Goal: Find specific page/section: Find specific page/section

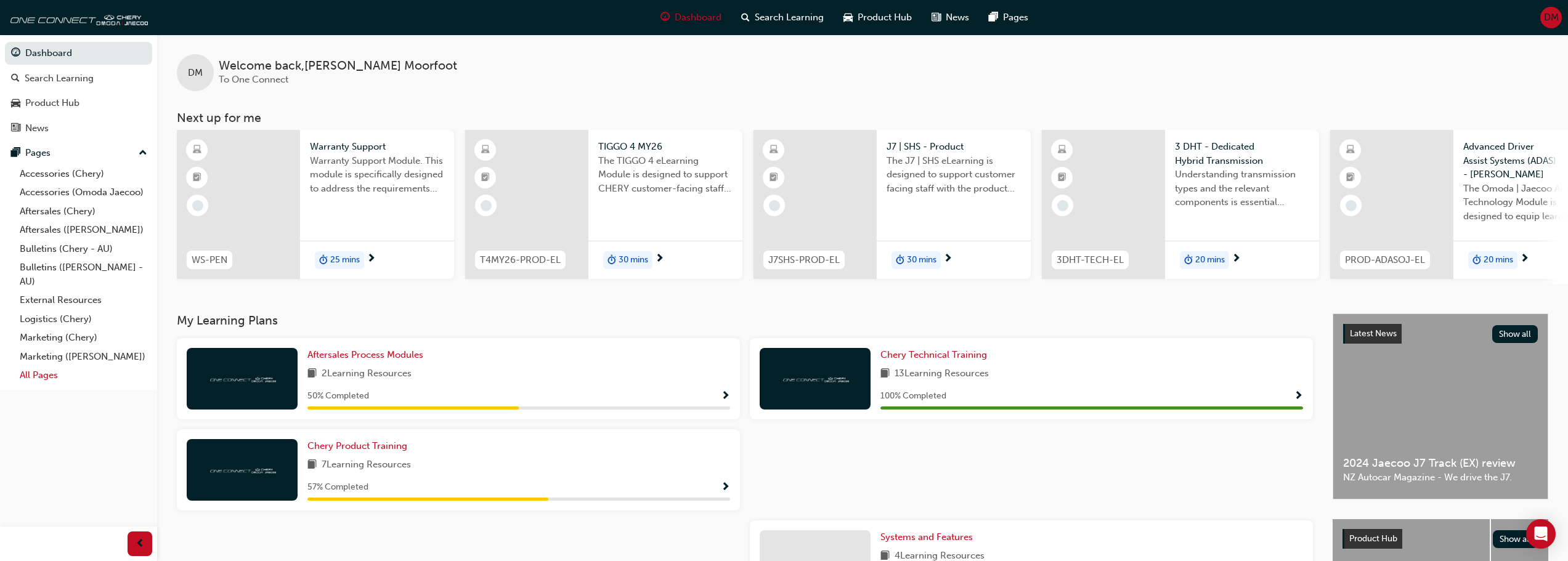
click at [53, 374] on link "All Pages" at bounding box center [83, 375] width 137 height 19
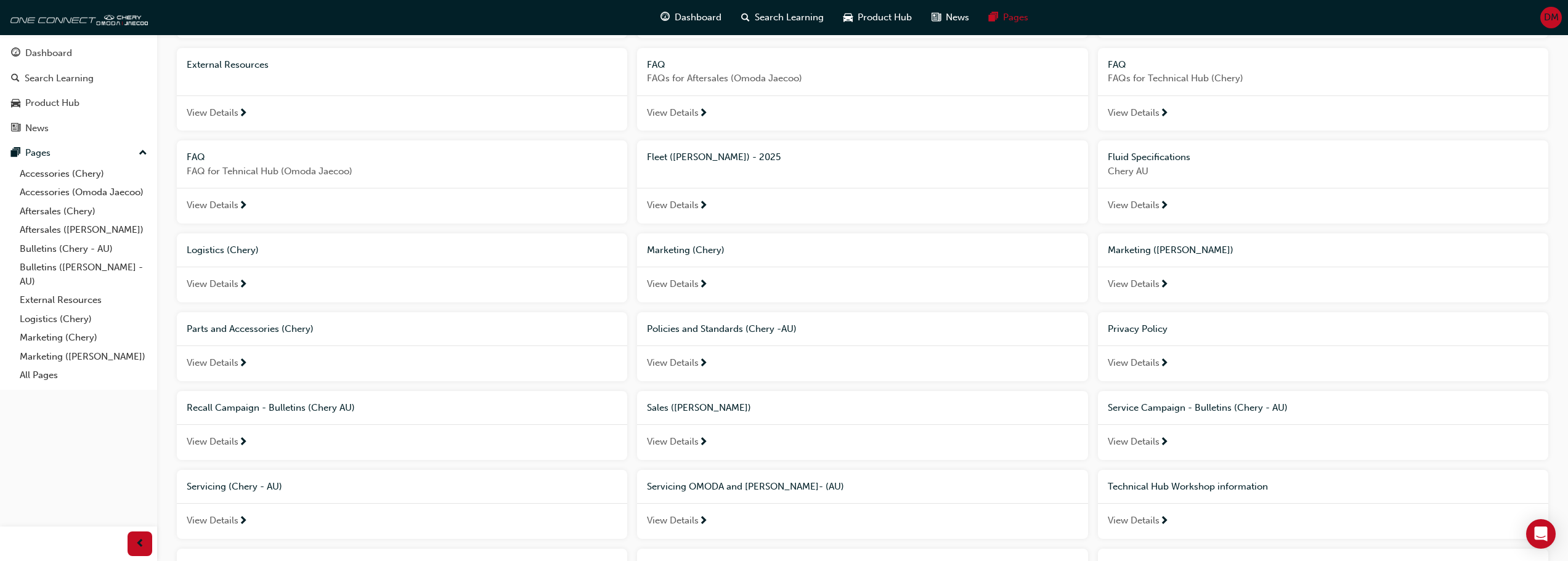
scroll to position [383, 0]
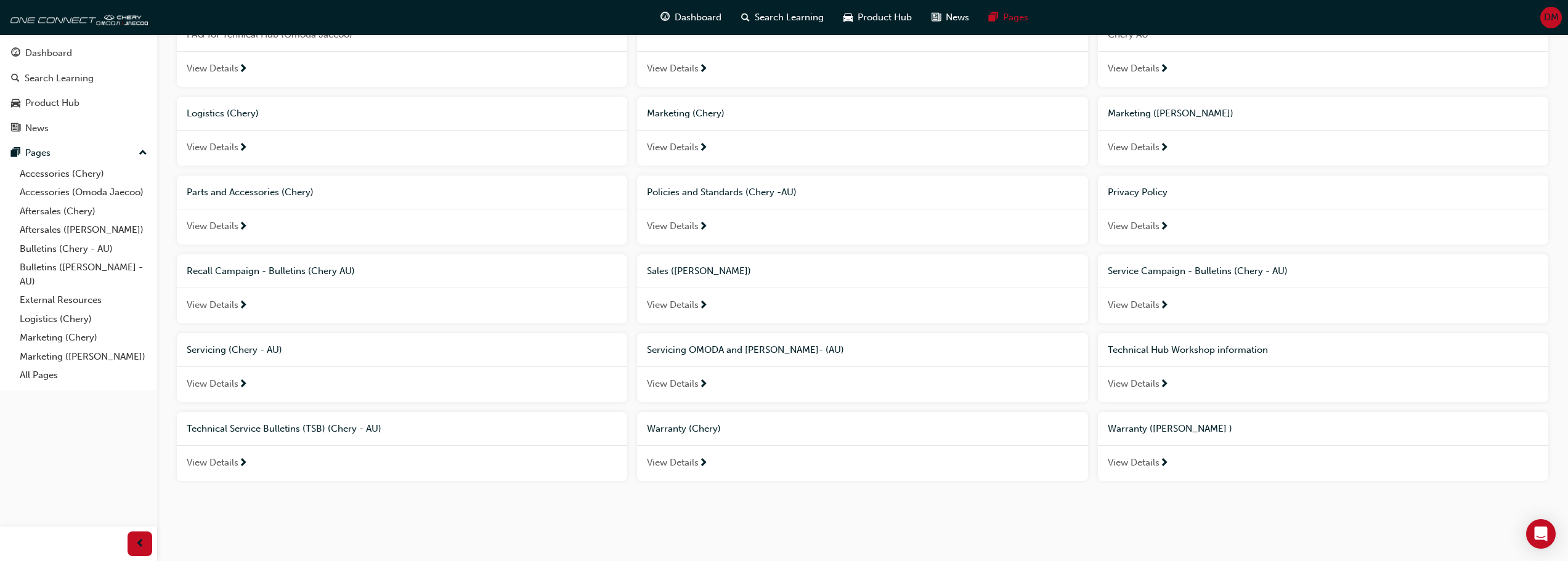
click at [1206, 347] on span "Technical Hub Workshop information" at bounding box center [1187, 350] width 160 height 11
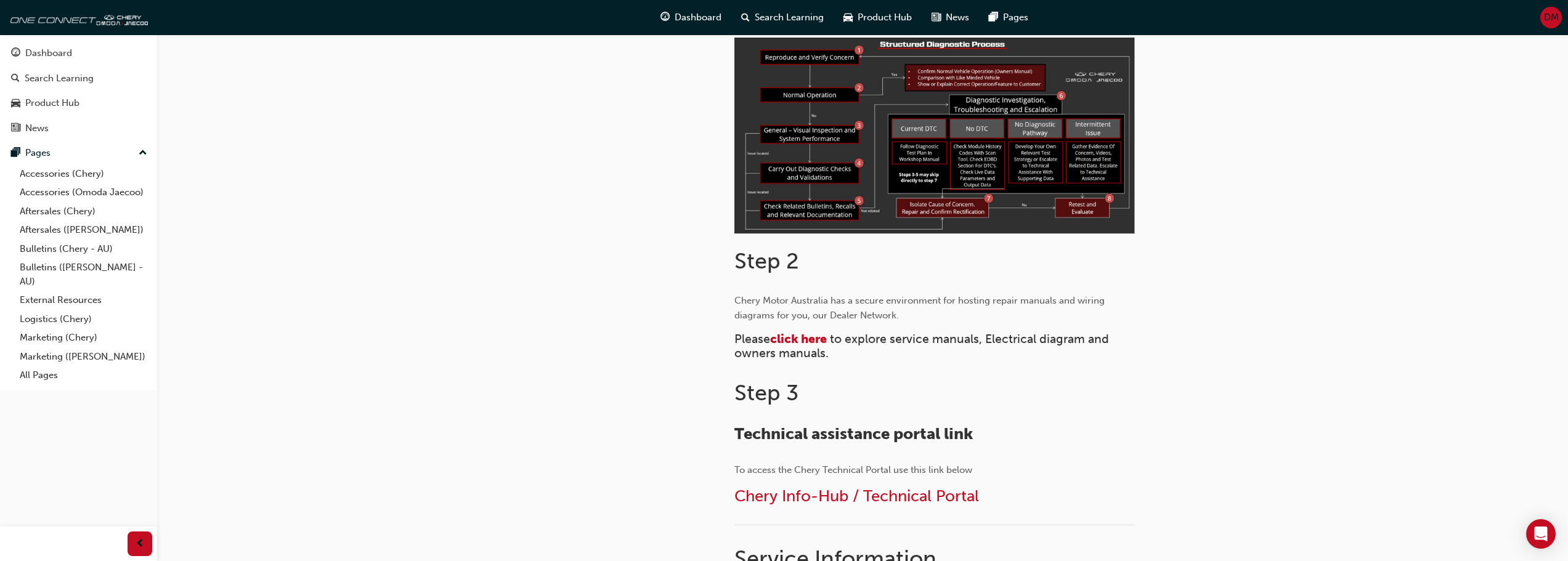
scroll to position [492, 0]
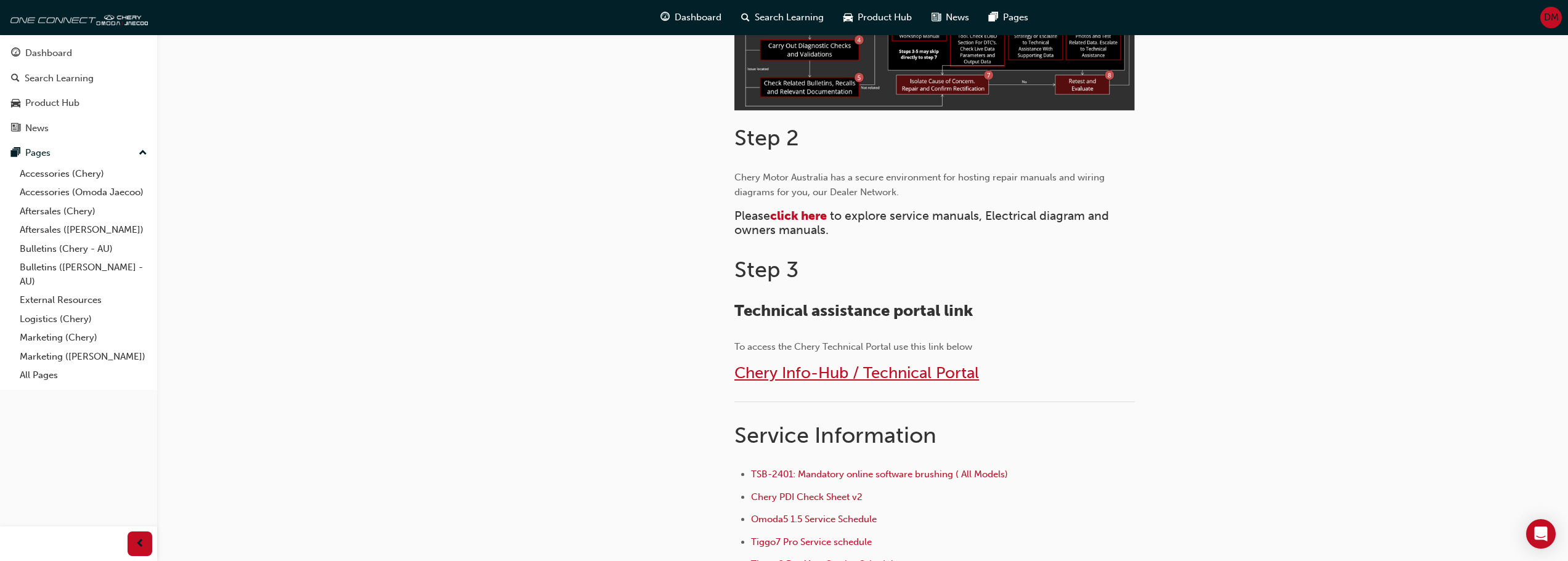
click at [887, 374] on span "Chery Info-Hub / Technical Portal" at bounding box center [856, 372] width 245 height 19
